Goal: Task Accomplishment & Management: Manage account settings

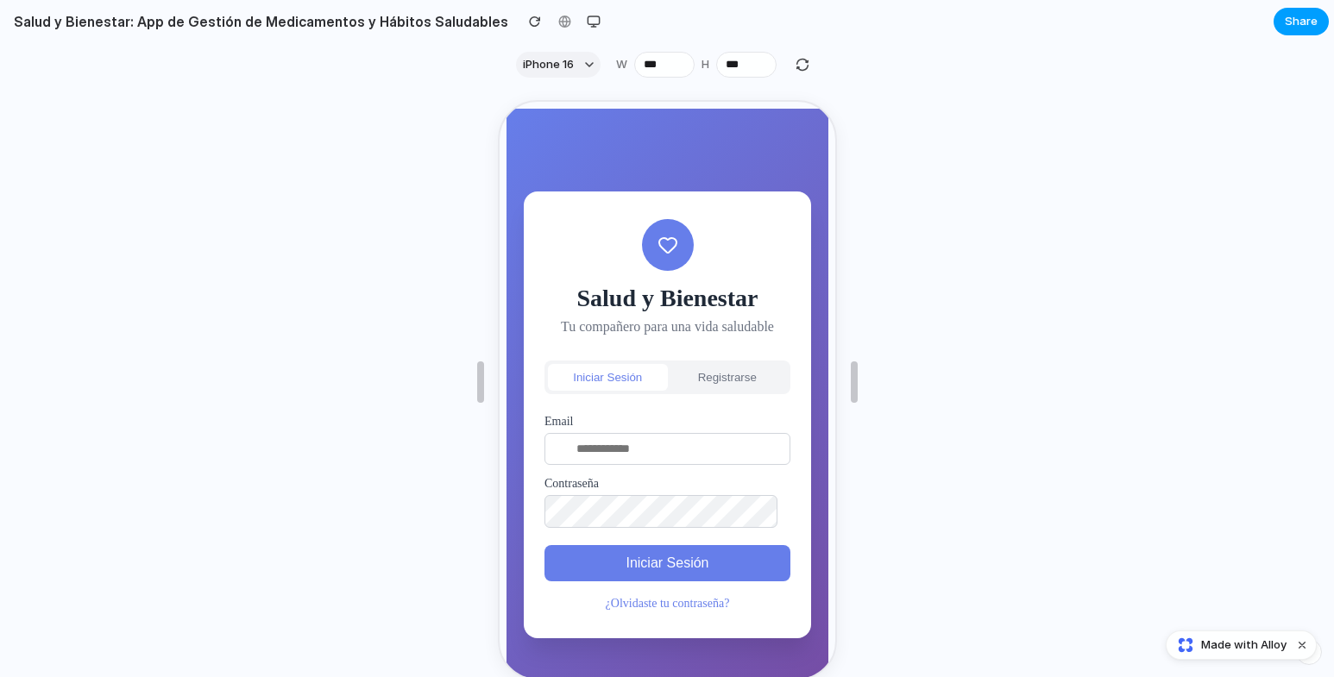
click at [1299, 27] on span "Share" at bounding box center [1301, 21] width 33 height 17
click at [1015, 451] on div "Share ' Salud y Bienestar: App de Gestión de Medicamentos y Hábitos Saludables …" at bounding box center [667, 338] width 1334 height 677
click at [1210, 640] on span "Made with Alloy" at bounding box center [1243, 645] width 85 height 17
click at [710, 367] on button "Registrarse" at bounding box center [725, 375] width 120 height 27
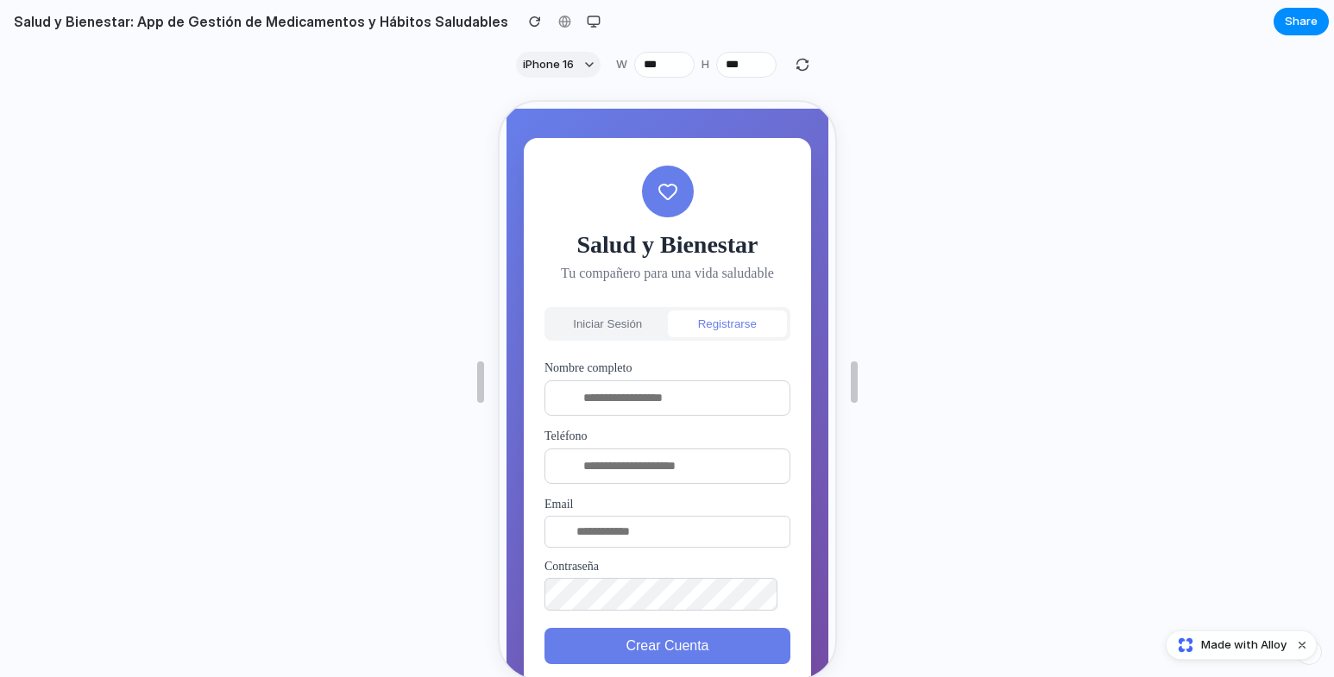
click at [597, 322] on button "Iniciar Sesión" at bounding box center [605, 322] width 120 height 27
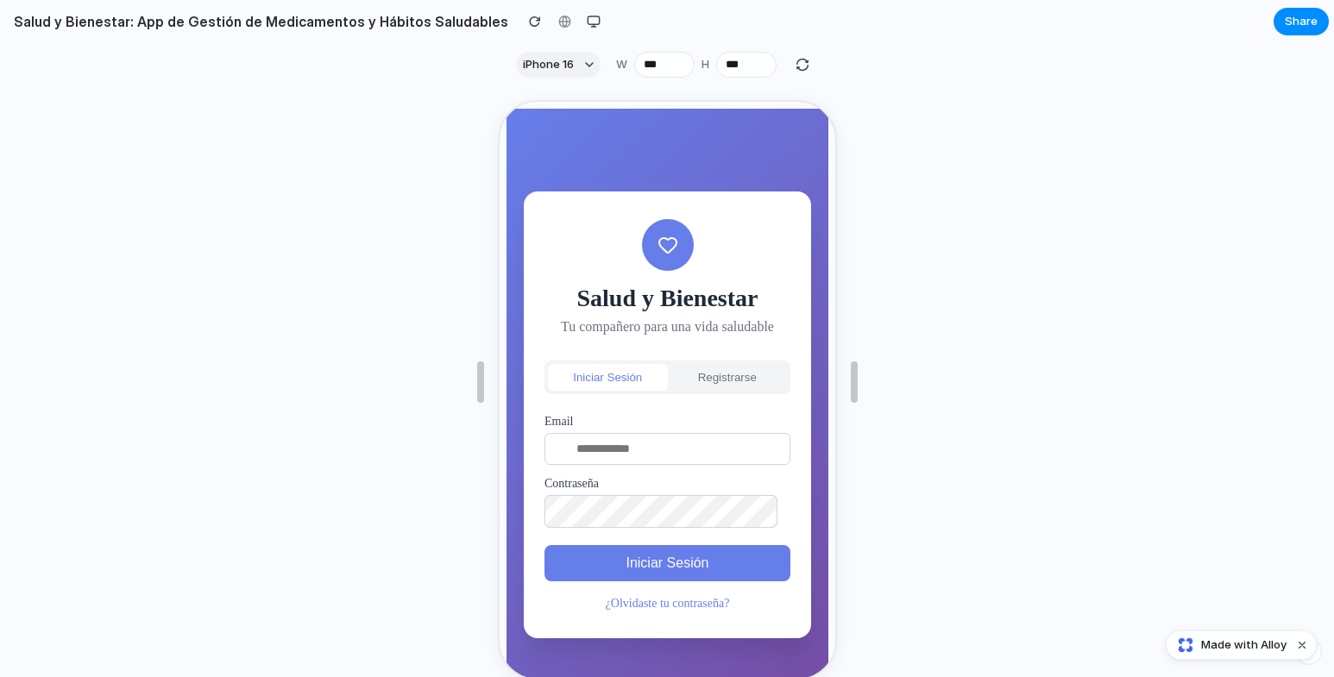
click at [672, 438] on input "email" at bounding box center [665, 447] width 246 height 32
click at [542, 544] on button "Iniciar Sesión" at bounding box center [665, 562] width 246 height 36
type input "*"
paste input "**********"
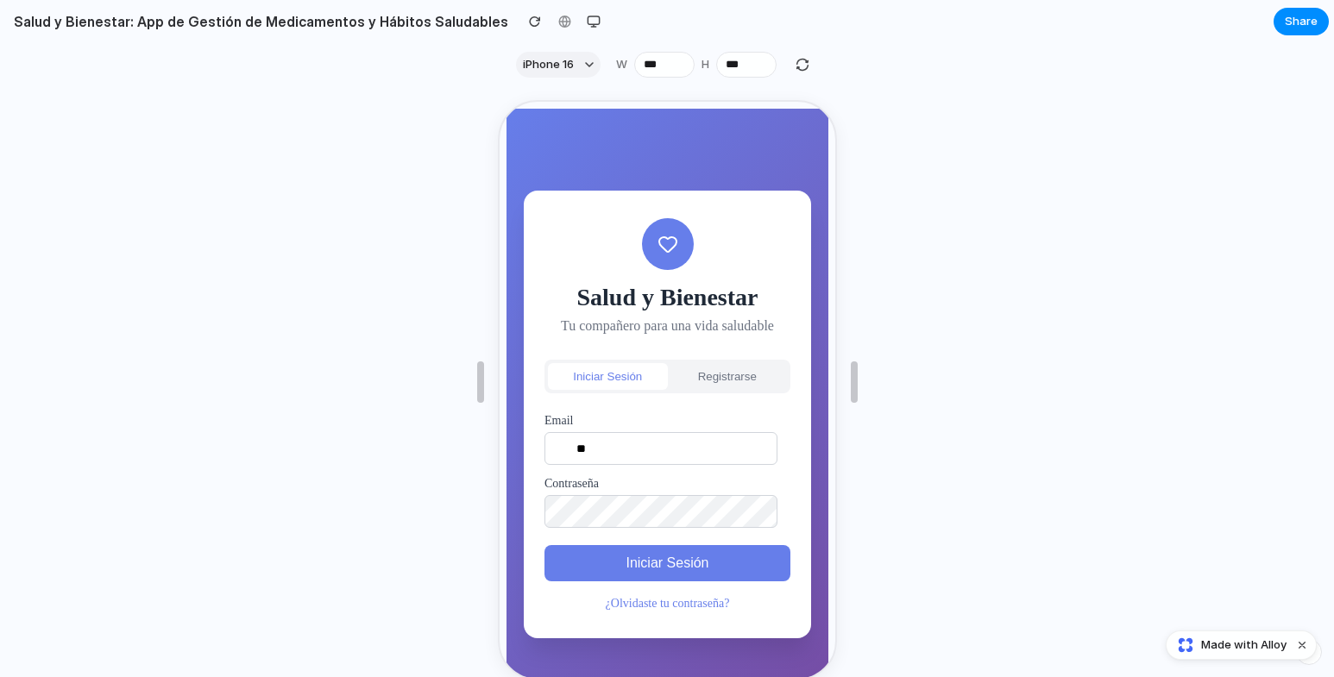
type input "*"
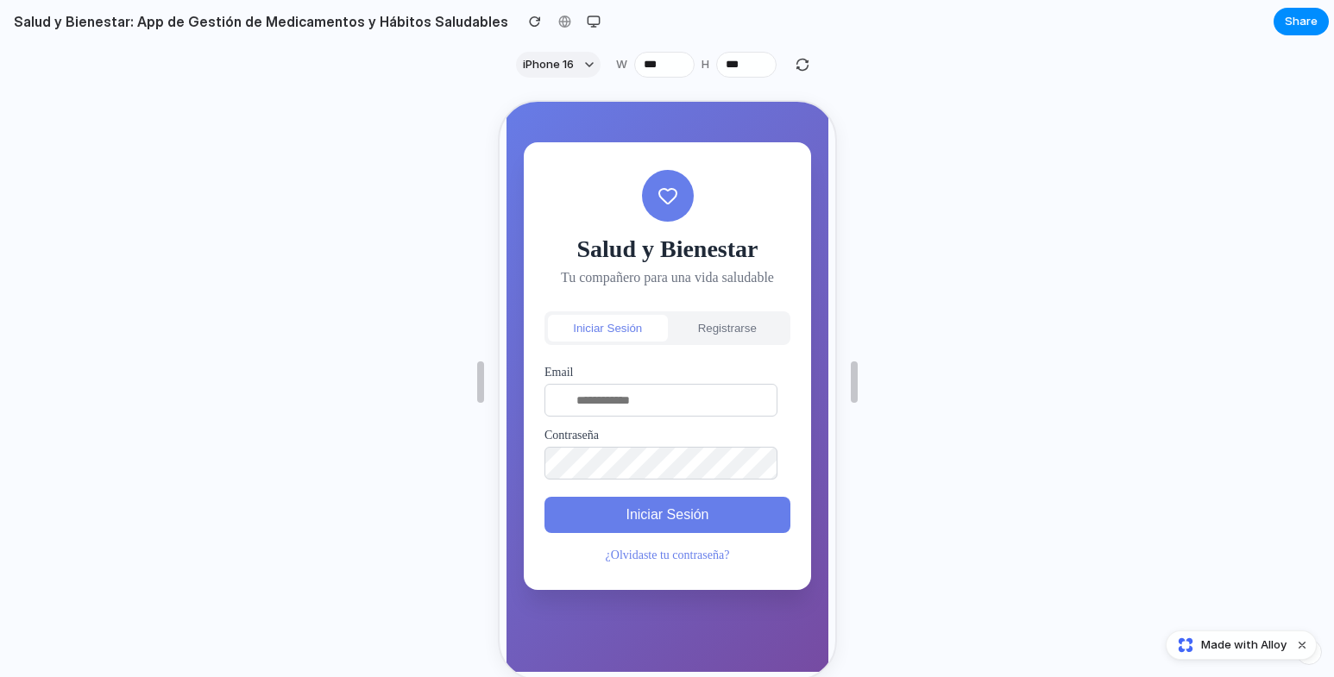
scroll to position [0, 0]
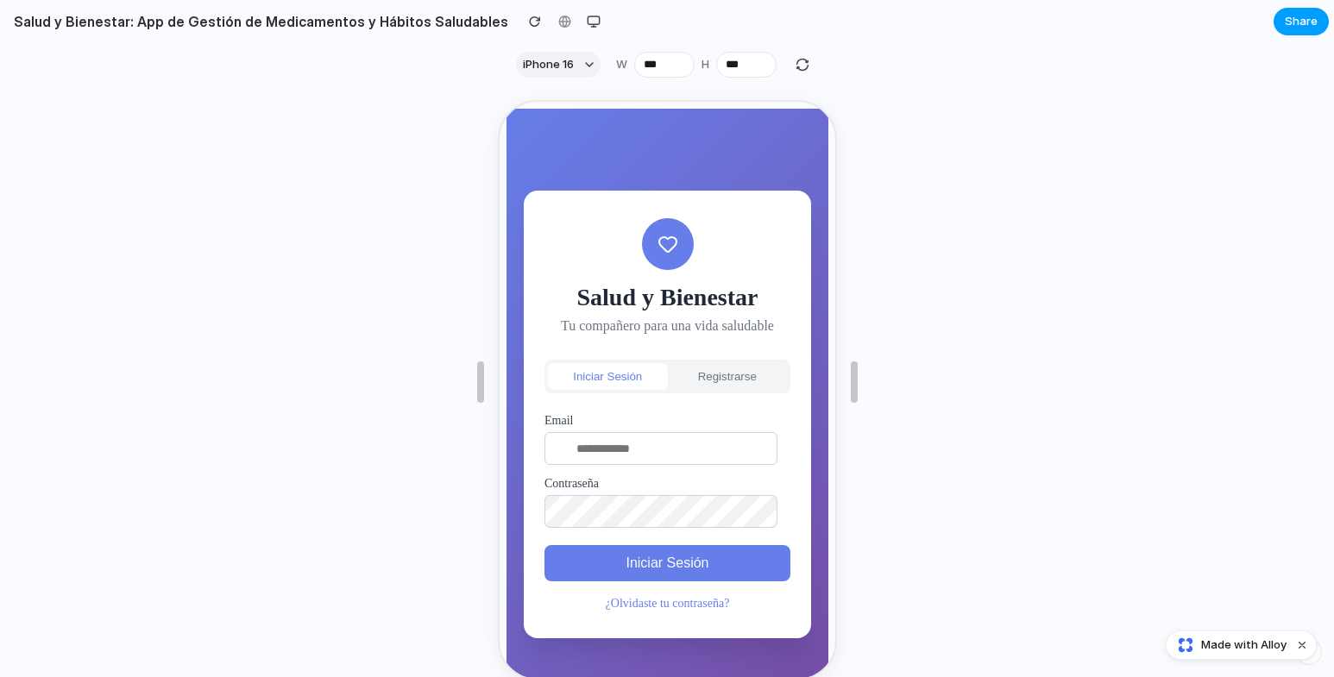
click at [1305, 17] on span "Share" at bounding box center [1301, 21] width 33 height 17
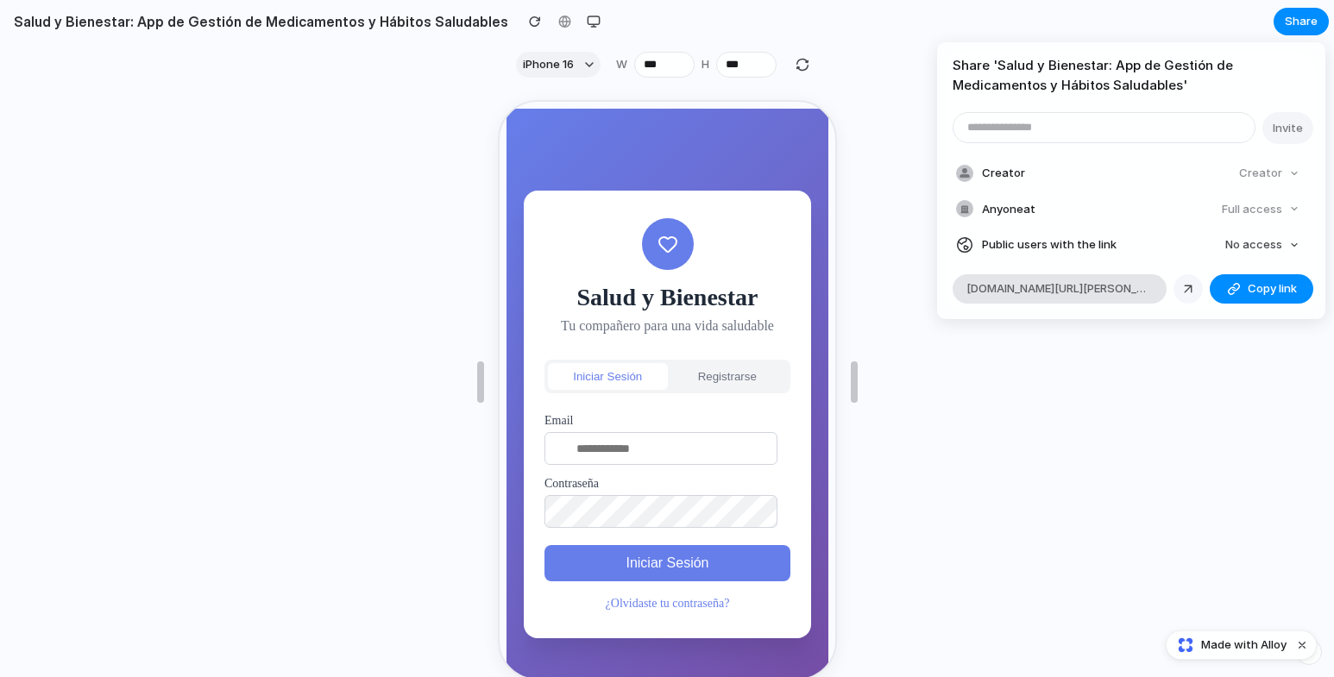
click at [1185, 293] on div at bounding box center [1188, 289] width 16 height 16
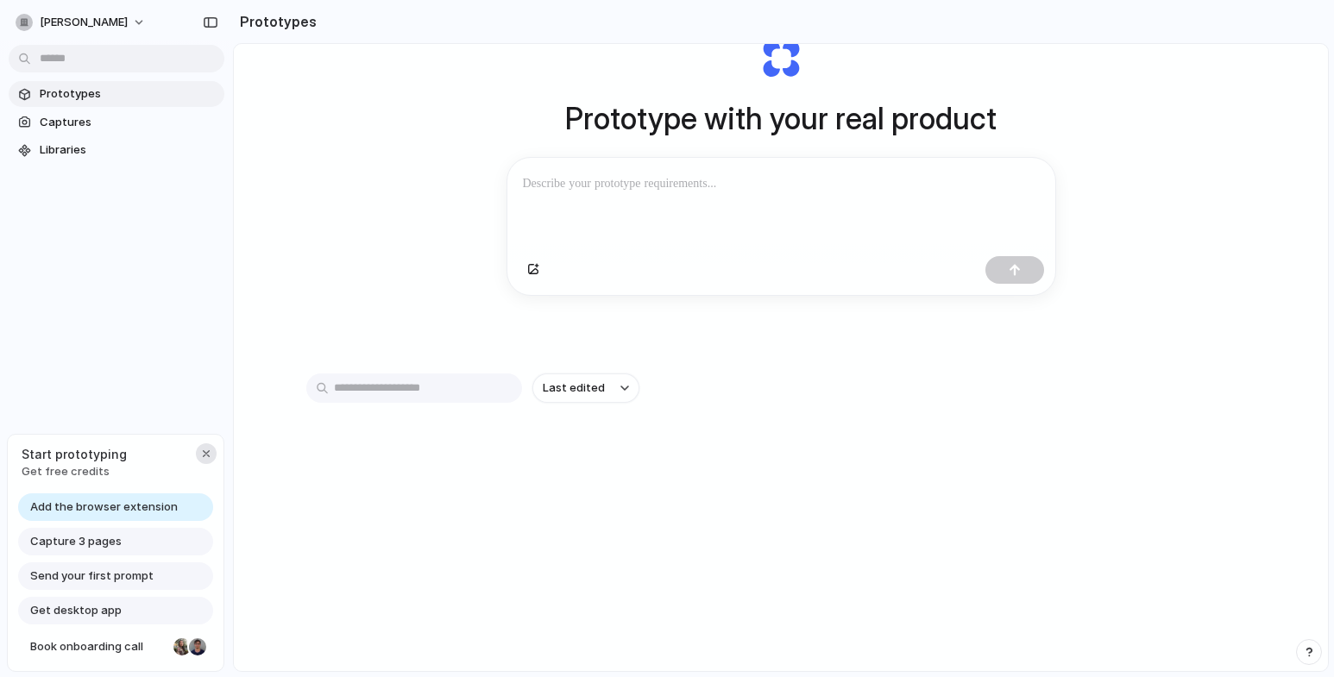
click at [209, 453] on div "button" at bounding box center [206, 454] width 14 height 14
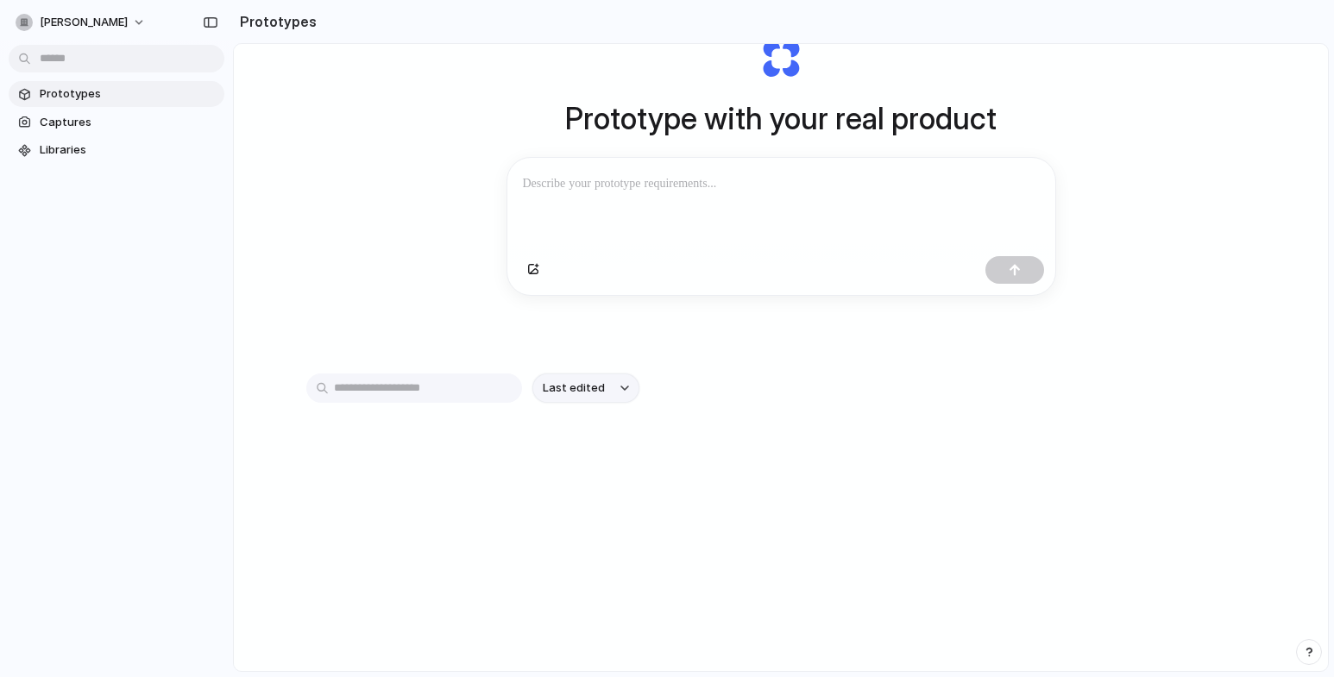
click at [573, 397] on span "Last edited" at bounding box center [574, 388] width 62 height 17
click at [684, 395] on div "Last edited Last created Alphabetical" at bounding box center [667, 338] width 1334 height 677
click at [604, 393] on button "Last edited" at bounding box center [585, 388] width 107 height 29
click at [601, 462] on span "Last created" at bounding box center [574, 462] width 71 height 17
click at [97, 125] on span "Captures" at bounding box center [129, 122] width 178 height 17
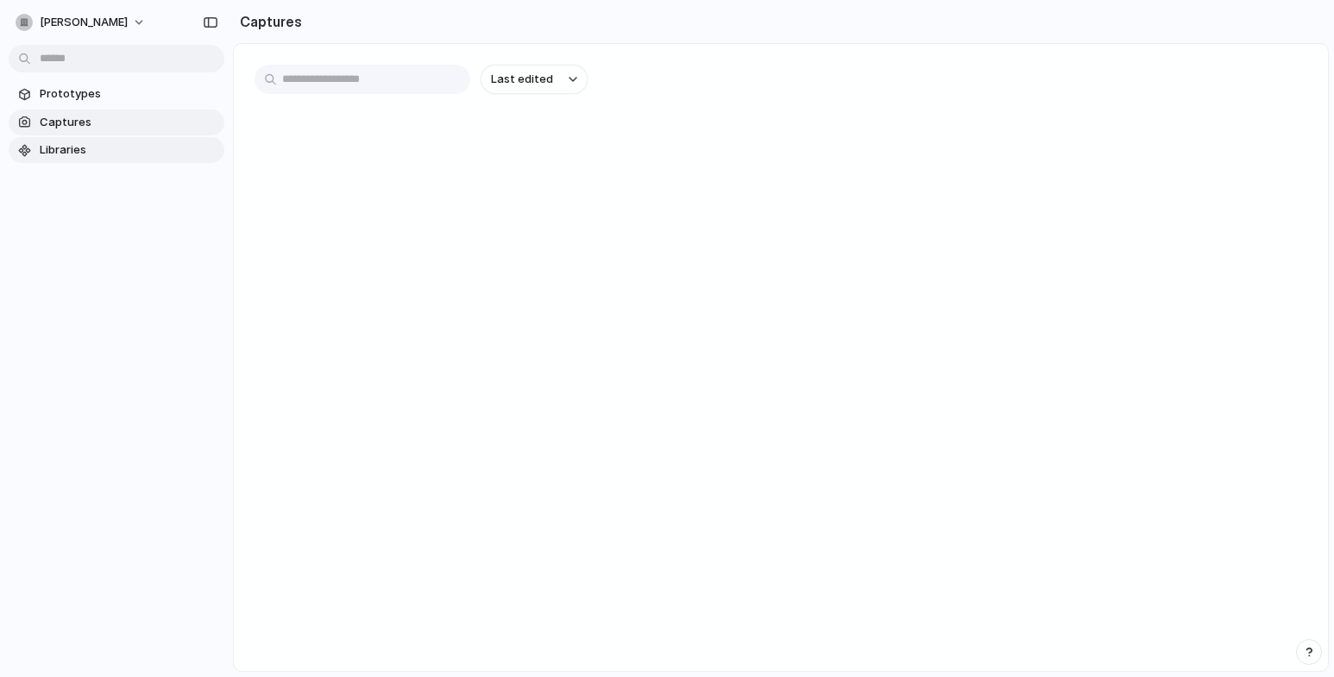
click at [96, 143] on span "Libraries" at bounding box center [129, 150] width 178 height 17
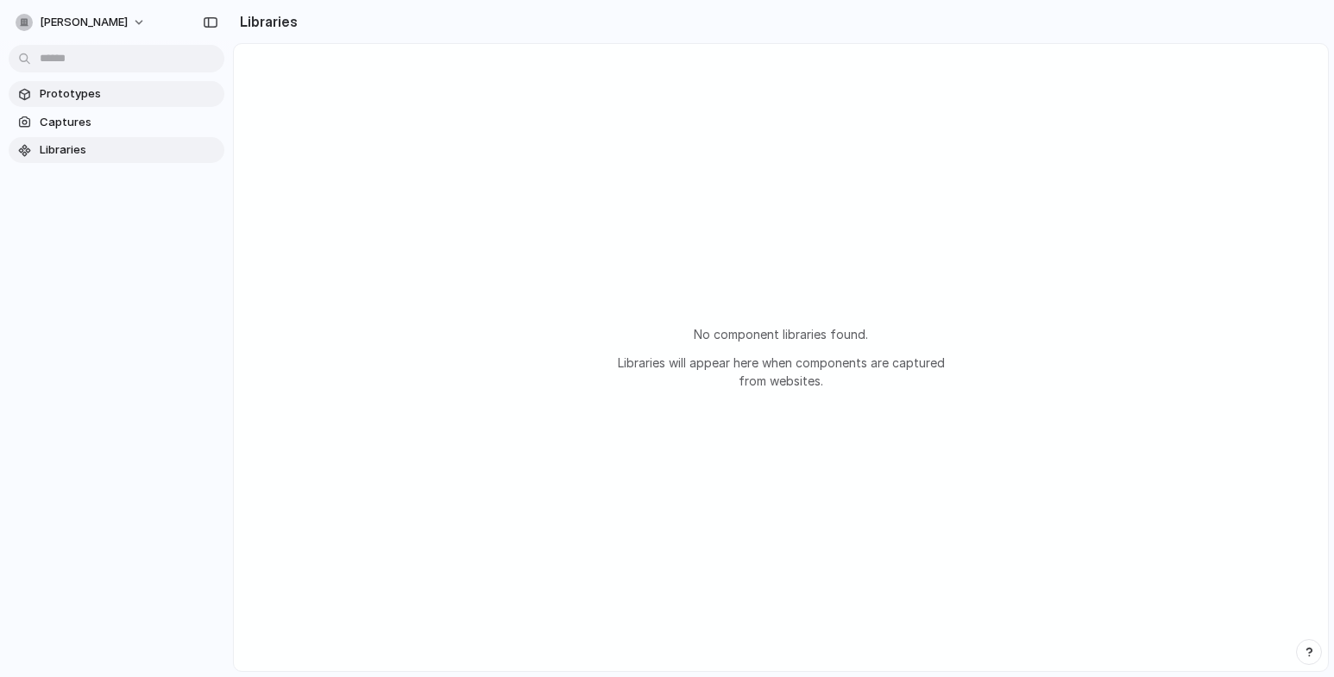
click at [95, 85] on span "Prototypes" at bounding box center [129, 93] width 178 height 17
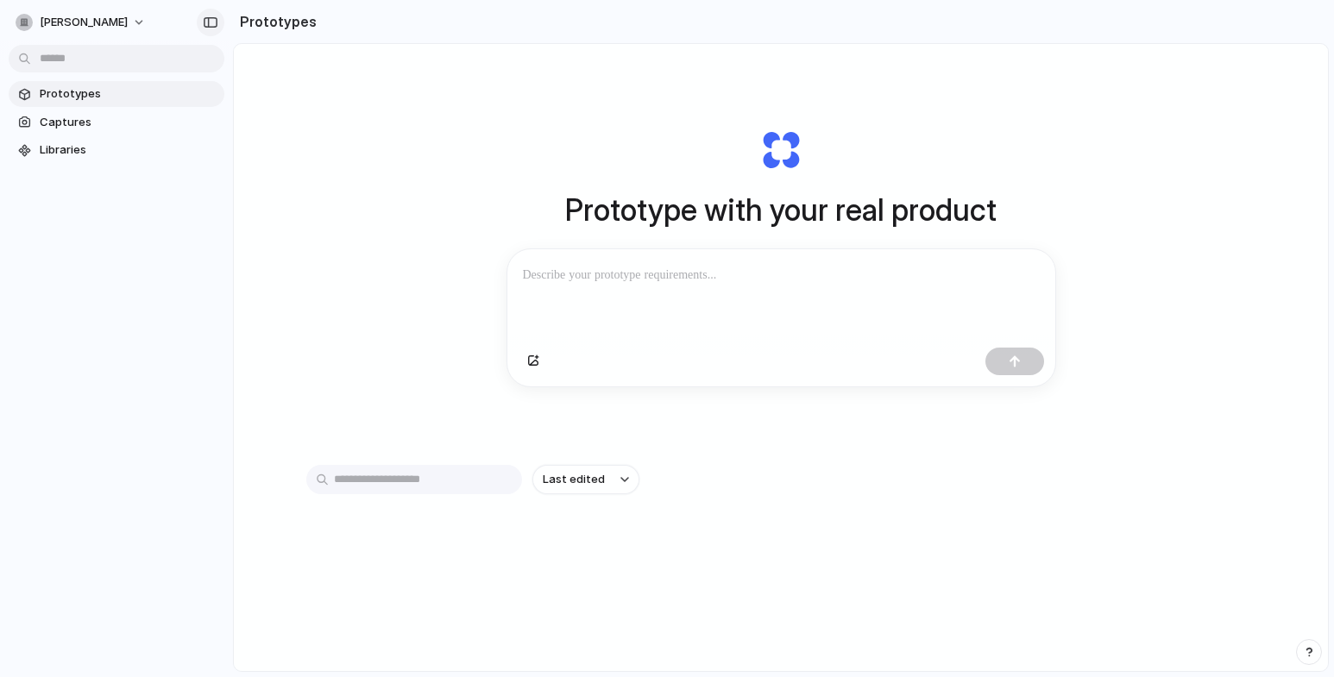
click at [207, 22] on div "button" at bounding box center [211, 22] width 16 height 12
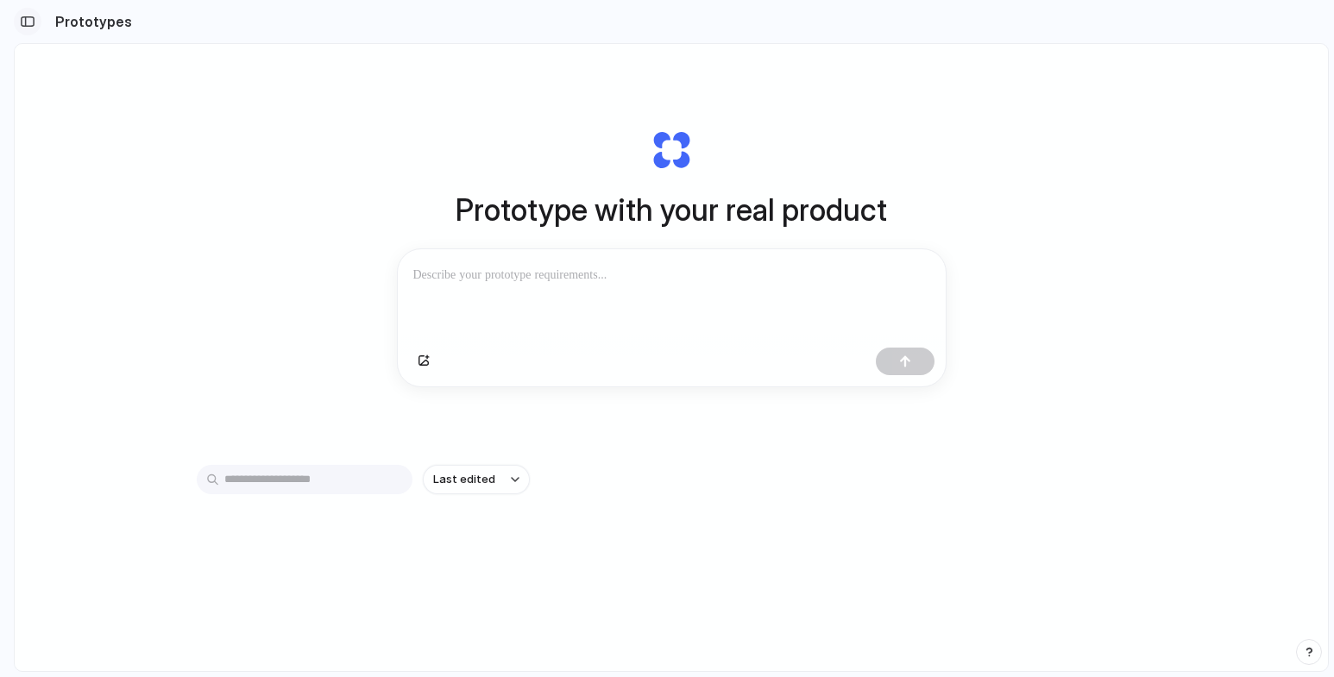
click at [34, 31] on button "button" at bounding box center [28, 22] width 28 height 28
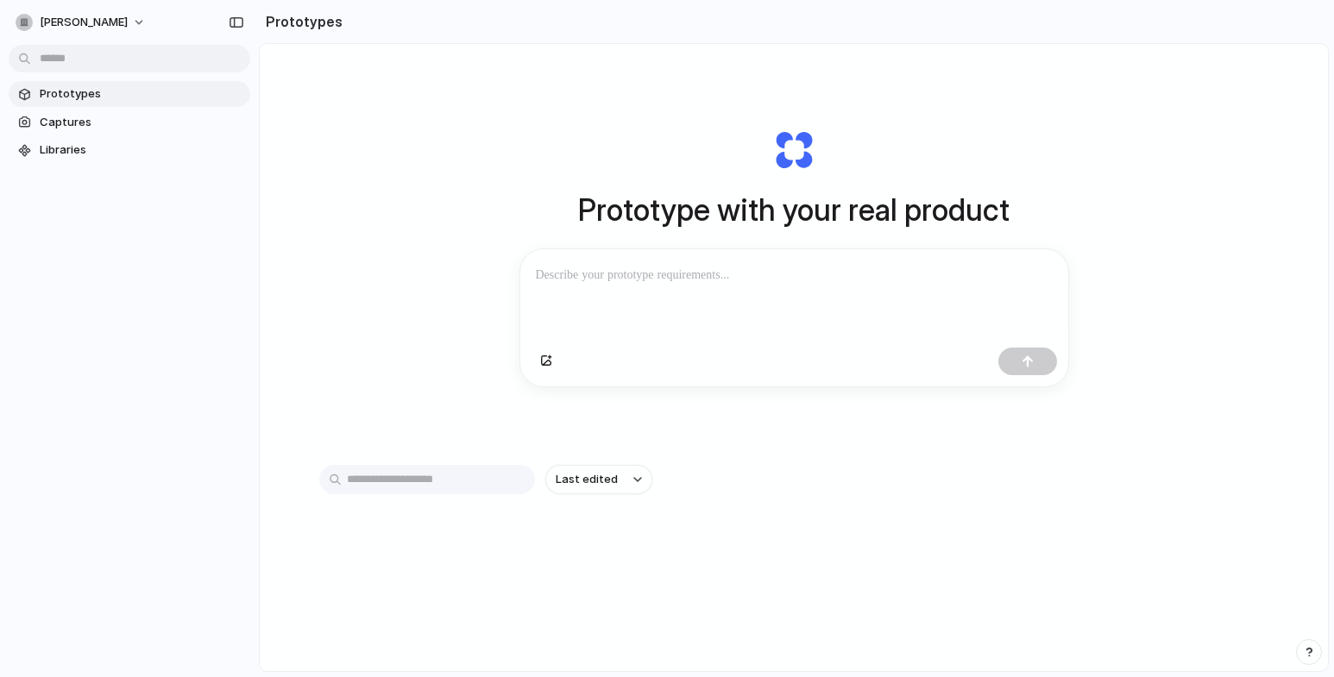
drag, startPoint x: 230, startPoint y: 24, endPoint x: 370, endPoint y: 34, distance: 140.1
click at [265, 37] on div "Prototypes" at bounding box center [301, 21] width 84 height 35
click at [219, 133] on link "Captures" at bounding box center [130, 123] width 242 height 26
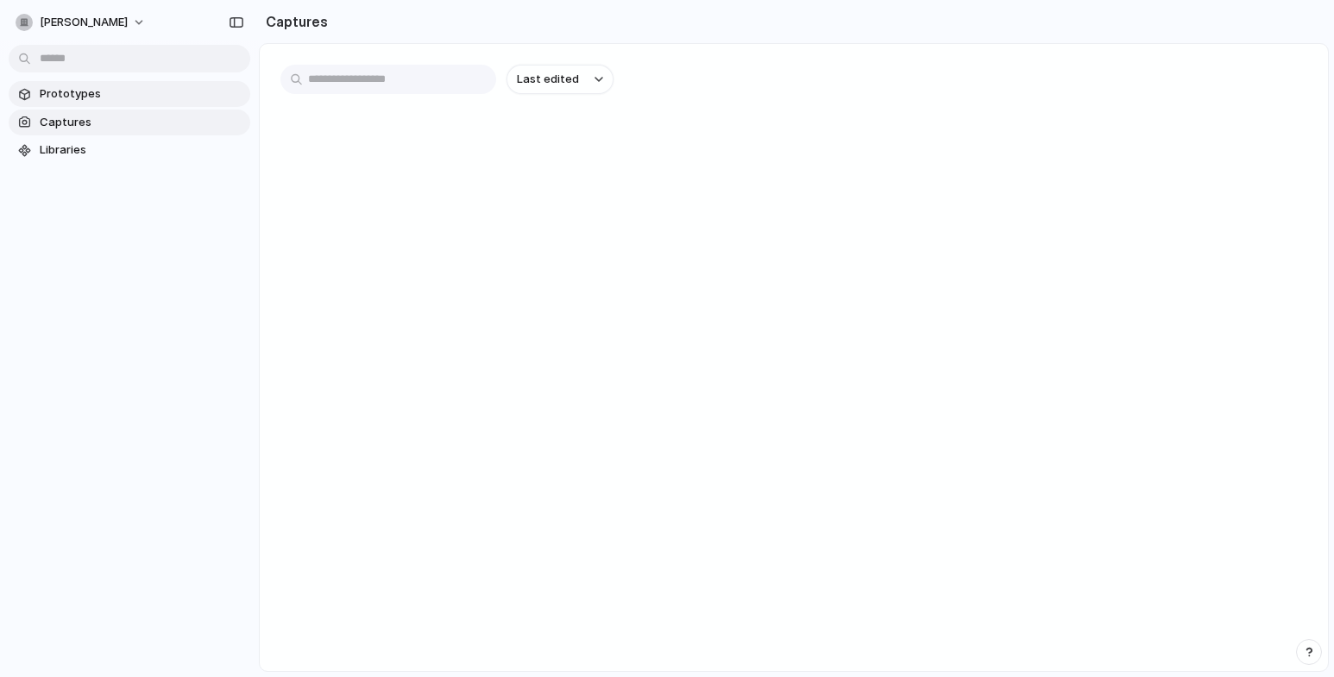
click at [199, 94] on span "Prototypes" at bounding box center [142, 93] width 204 height 17
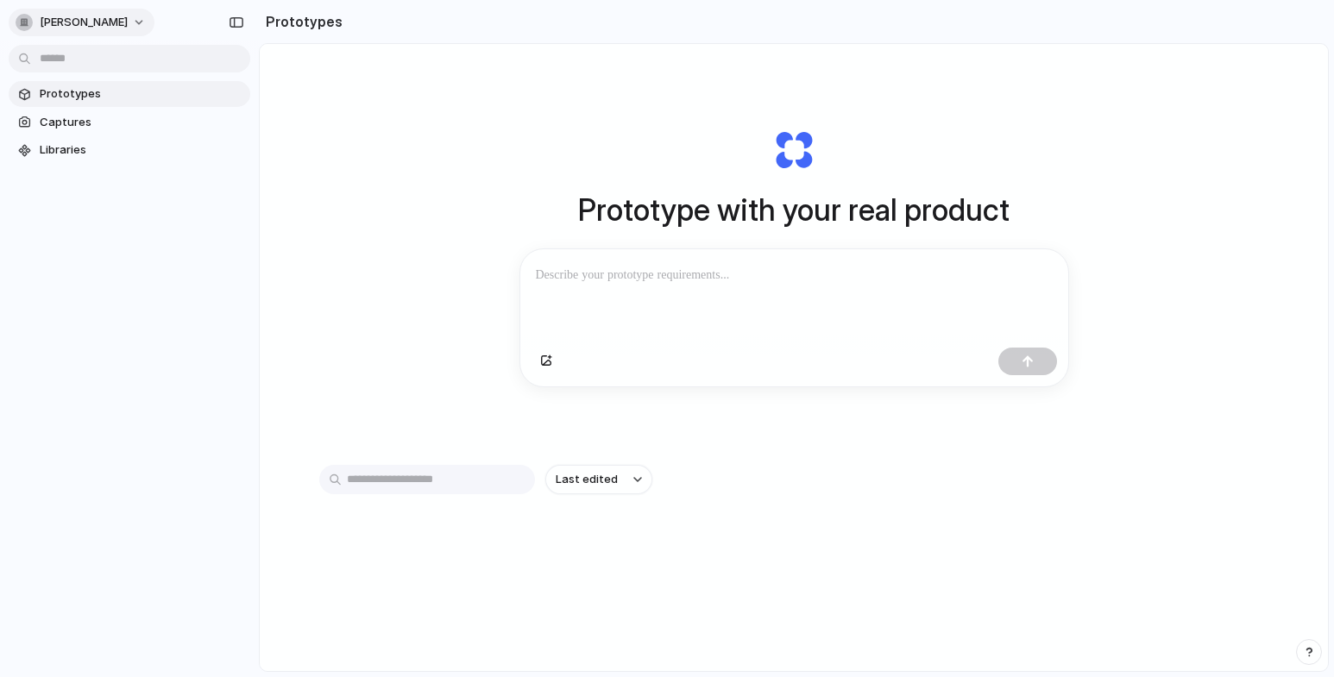
click at [28, 27] on div "button" at bounding box center [24, 22] width 17 height 17
click at [82, 146] on span "Sign out" at bounding box center [63, 143] width 46 height 17
